Goal: Task Accomplishment & Management: Use online tool/utility

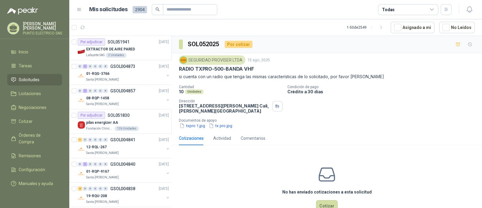
scroll to position [2, 0]
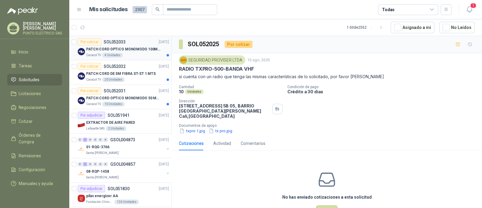
click at [140, 53] on div "Caracol TV 4 Unidades" at bounding box center [127, 55] width 83 height 5
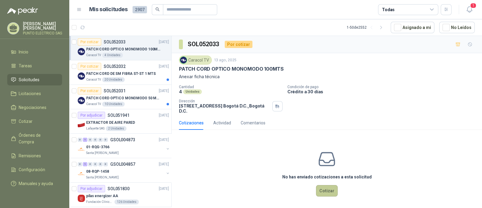
click at [320, 189] on button "Cotizar" at bounding box center [327, 190] width 22 height 11
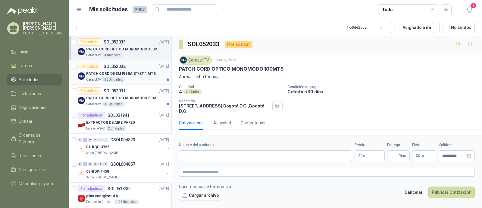
click at [132, 80] on div "Caracol TV 20 Unidades" at bounding box center [127, 79] width 83 height 5
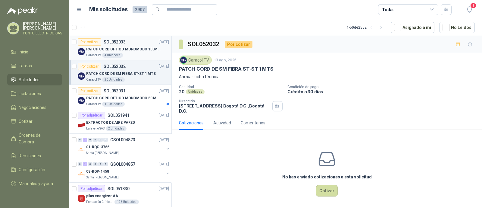
click at [130, 51] on p "PATCH CORD OPTICO MONOMODO 100MTS" at bounding box center [123, 49] width 75 height 6
click at [129, 73] on p "PATCH CORD DE SM FIBRA ST-ST 1 MTS" at bounding box center [121, 74] width 70 height 6
click at [127, 89] on div "Por cotizar SOL052031 [DATE]" at bounding box center [123, 90] width 91 height 7
